Goal: Task Accomplishment & Management: Complete application form

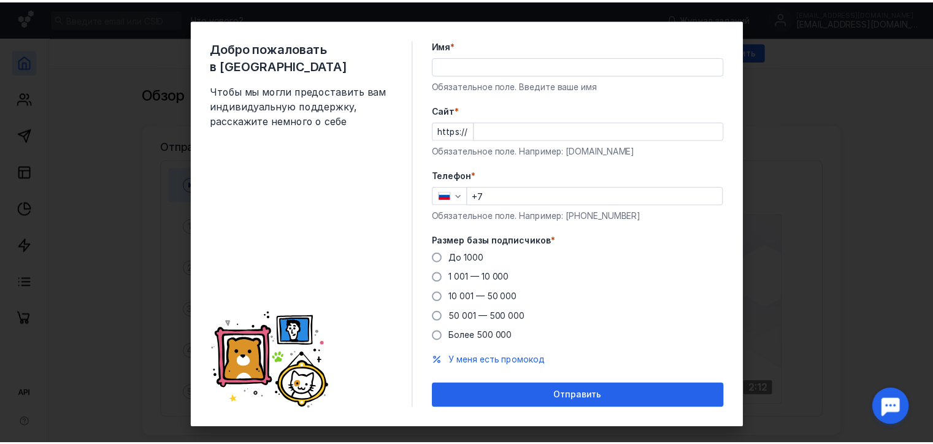
scroll to position [9, 0]
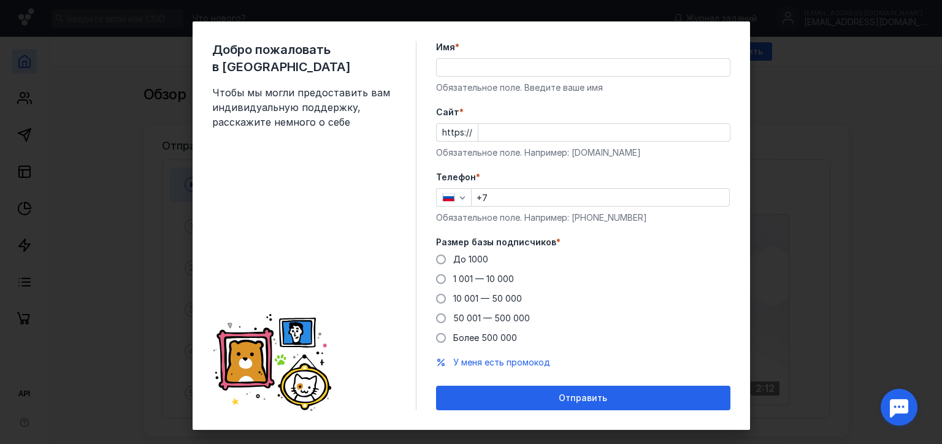
click at [687, 332] on div "До [DATE] 1 001 — 10 000 10 001 — 50 000 50 001 — 500 000 Более 500 000" at bounding box center [583, 298] width 294 height 91
click at [483, 64] on input "Имя *" at bounding box center [583, 67] width 293 height 17
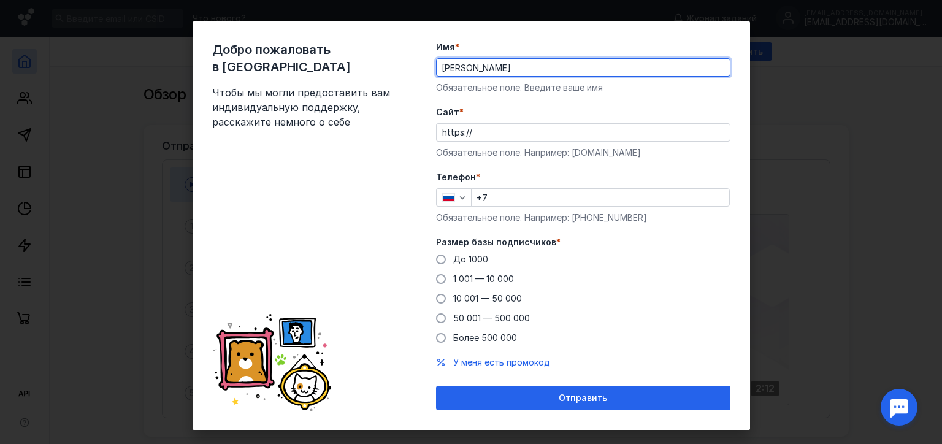
type input "[PERSON_NAME]"
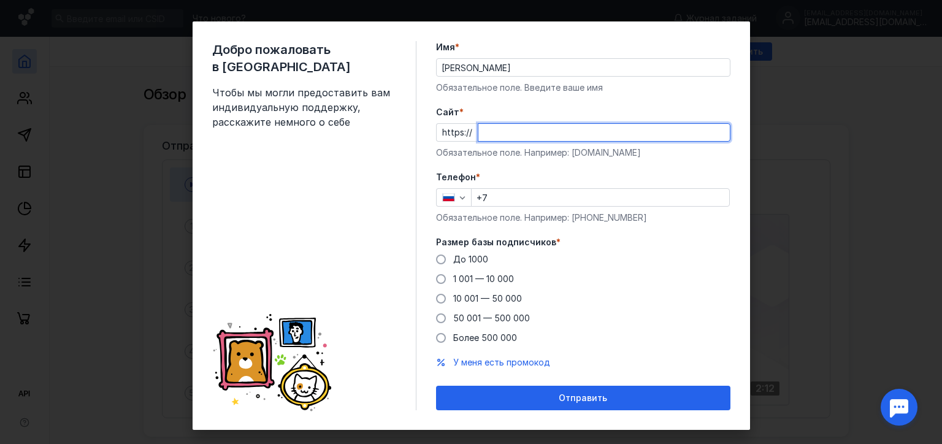
click at [481, 128] on input "Cайт *" at bounding box center [603, 132] width 251 height 17
click at [495, 193] on div "Телефон * +7 Обязательное поле. Например: [PHONE_NUMBER]" at bounding box center [583, 197] width 294 height 53
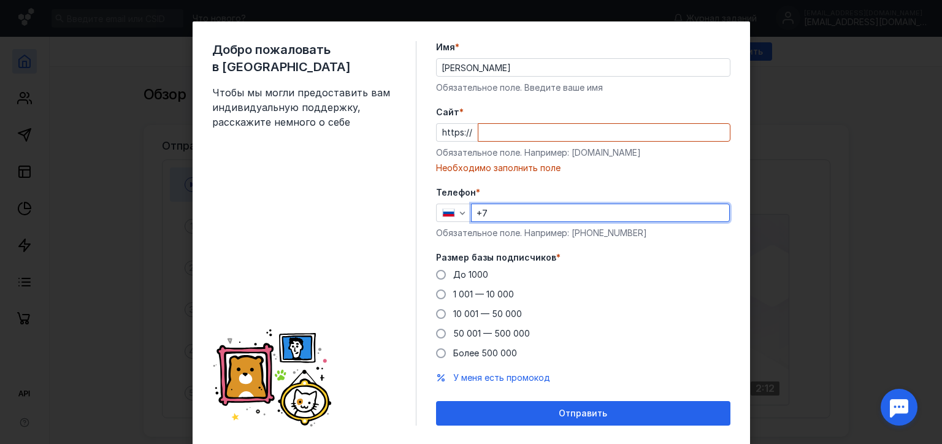
type input "[PHONE_NUMBER]"
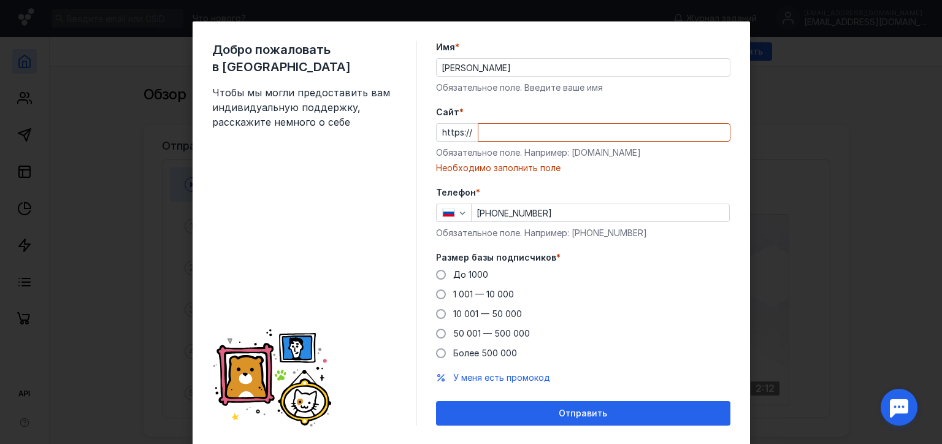
click at [459, 402] on div "Добро пожаловать в Sendsay Чтобы мы могли предоставить вам индивидуальную подде…" at bounding box center [471, 233] width 557 height 424
click at [501, 131] on input "Cайт *" at bounding box center [603, 132] width 251 height 17
paste input "[DOMAIN_NAME][URL]"
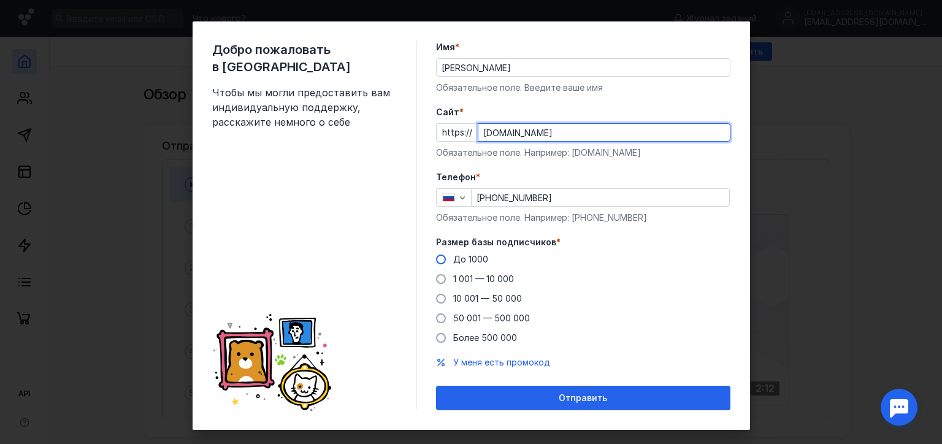
type input "[DOMAIN_NAME]"
click at [441, 262] on label "До 1000" at bounding box center [462, 259] width 52 height 12
click at [0, 0] on input "До 1000" at bounding box center [0, 0] width 0 height 0
click at [733, 342] on div "Добро пожаловать в Sendsay Чтобы мы могли предоставить вам индивидуальную подде…" at bounding box center [471, 225] width 557 height 408
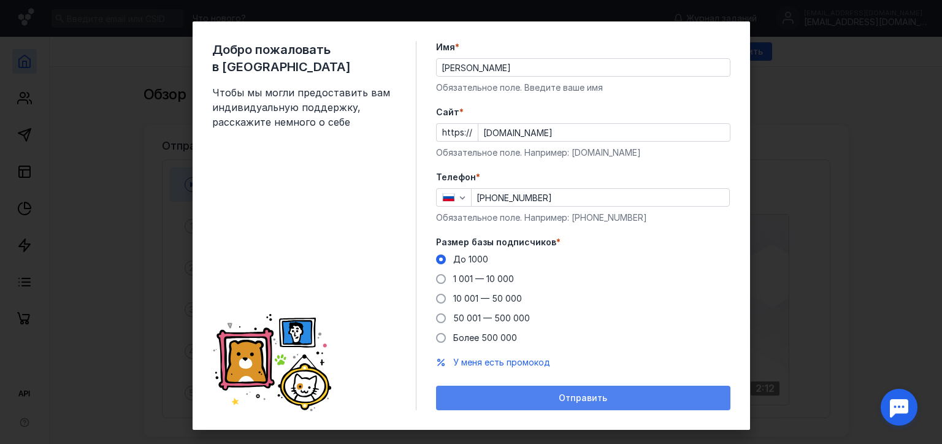
click at [638, 388] on div "Отправить" at bounding box center [583, 398] width 294 height 25
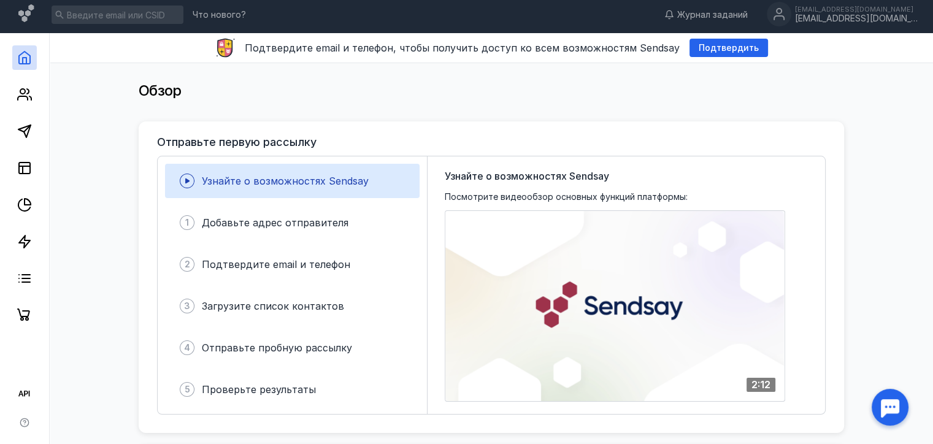
scroll to position [0, 0]
